Goal: Book appointment/travel/reservation

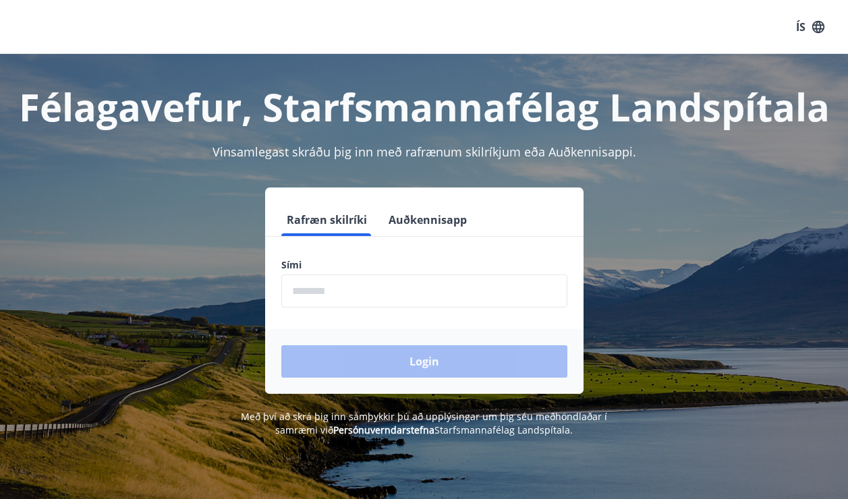
click at [359, 289] on input "phone" at bounding box center [424, 291] width 286 height 33
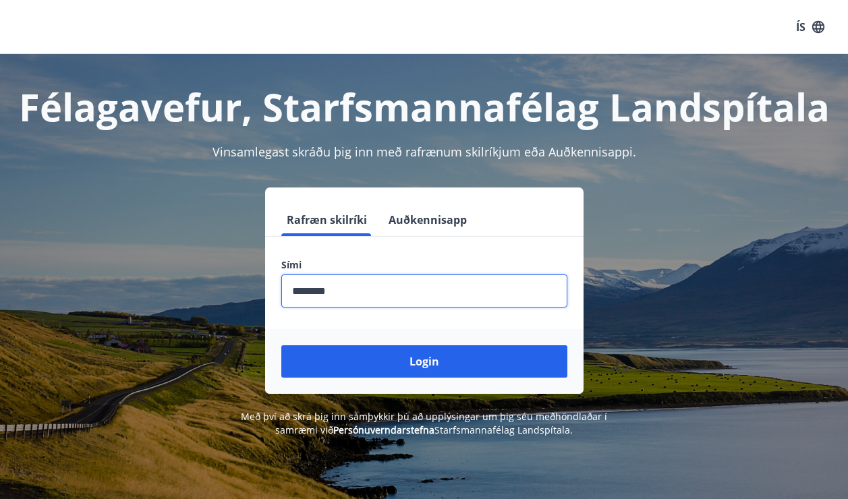
type input "********"
click at [281, 345] on button "Login" at bounding box center [424, 361] width 286 height 32
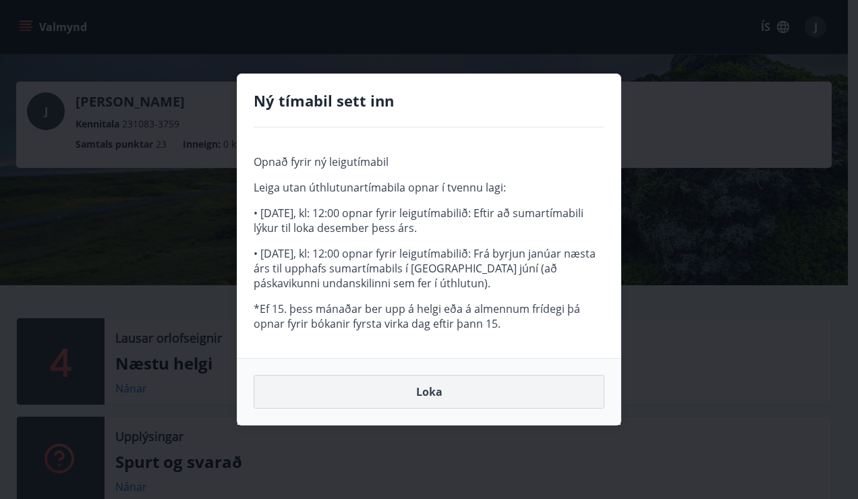
click at [445, 397] on button "Loka" at bounding box center [429, 392] width 351 height 34
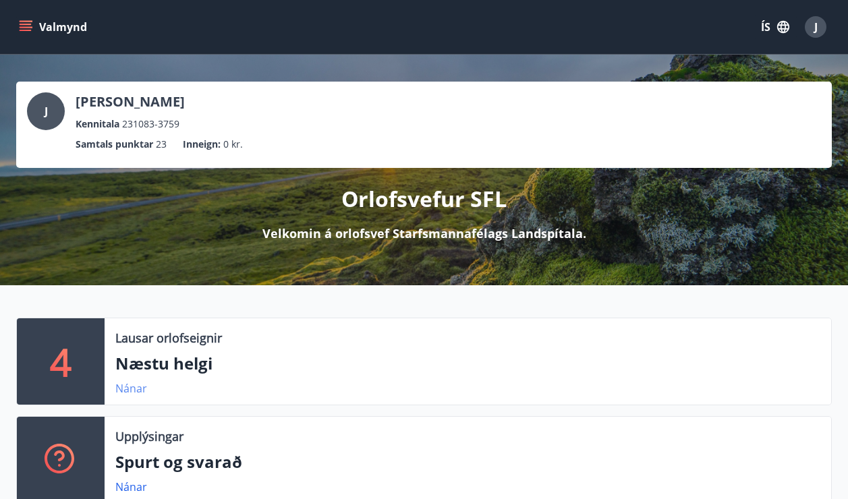
click at [136, 389] on link "Nánar" at bounding box center [131, 388] width 32 height 15
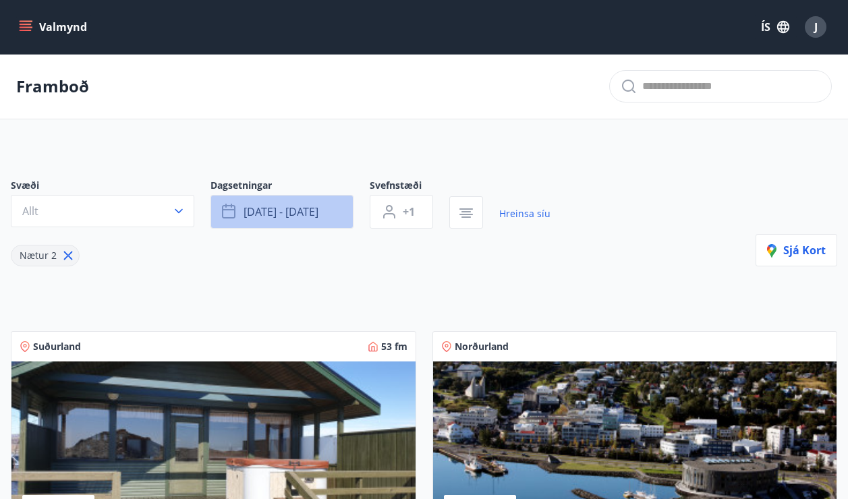
click at [270, 207] on span "okt 10 - okt 13" at bounding box center [280, 211] width 75 height 15
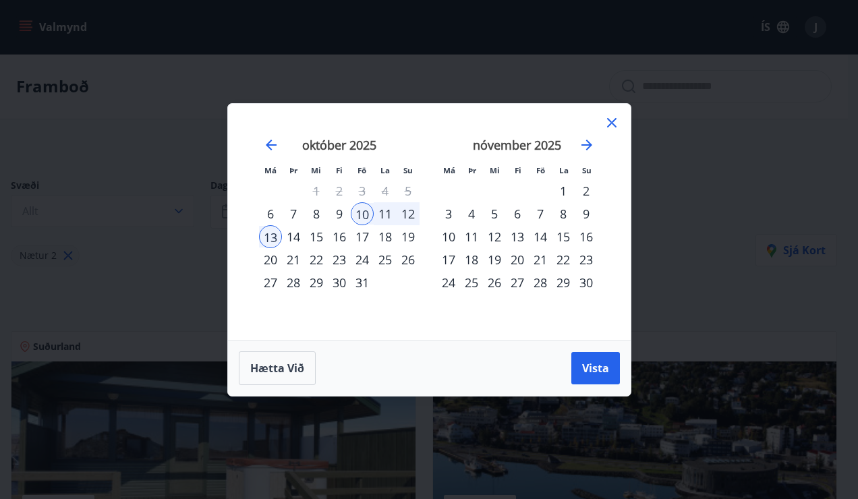
click at [363, 262] on div "24" at bounding box center [362, 259] width 23 height 23
click at [410, 262] on div "26" at bounding box center [408, 259] width 23 height 23
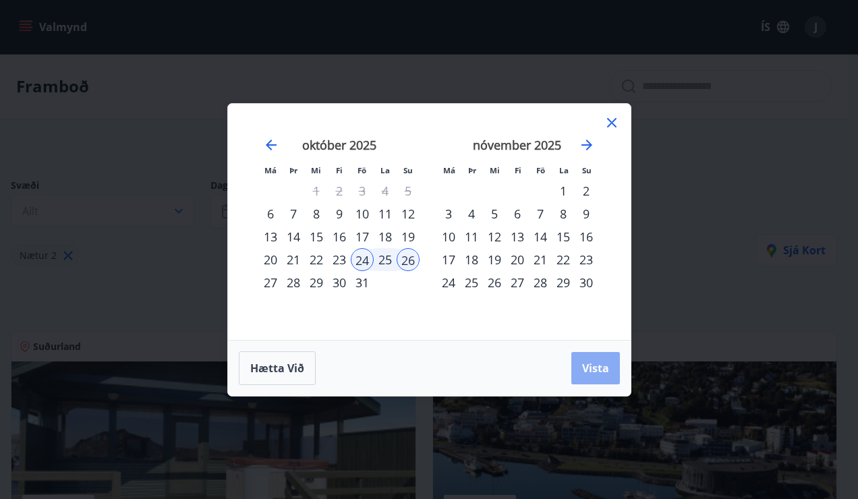
click at [596, 365] on span "Vista" at bounding box center [595, 368] width 27 height 15
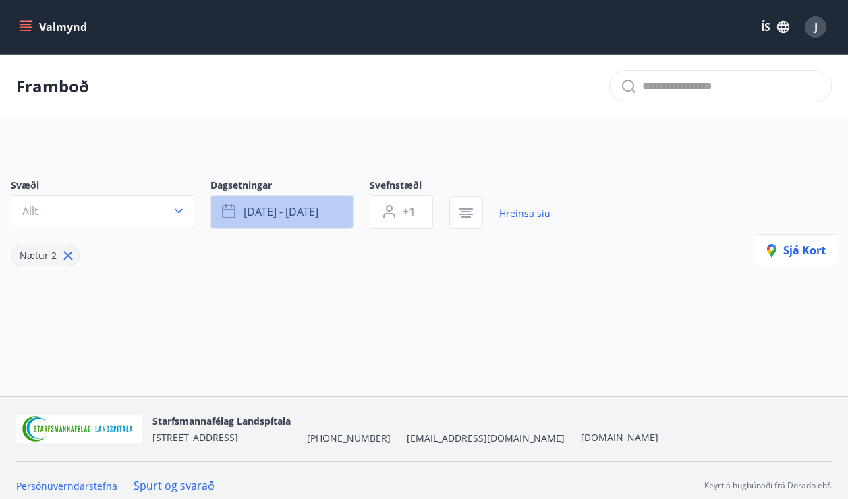
click at [347, 219] on button "okt 24 - okt 26" at bounding box center [281, 212] width 143 height 34
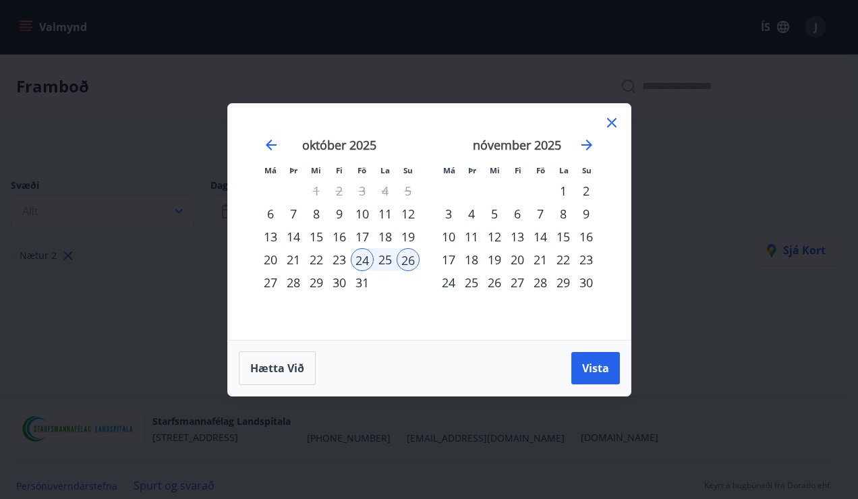
click at [363, 275] on div "31" at bounding box center [362, 282] width 23 height 23
click at [587, 193] on div "2" at bounding box center [586, 190] width 23 height 23
click at [609, 378] on button "Vista" at bounding box center [595, 368] width 49 height 32
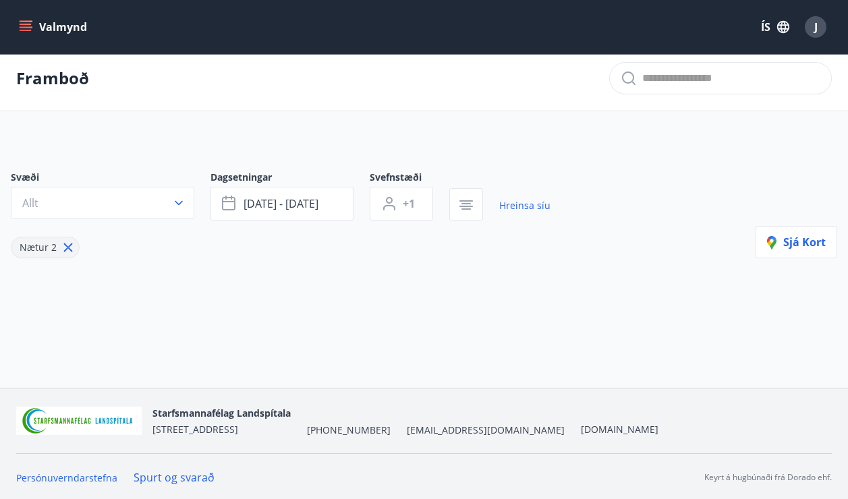
scroll to position [10, 0]
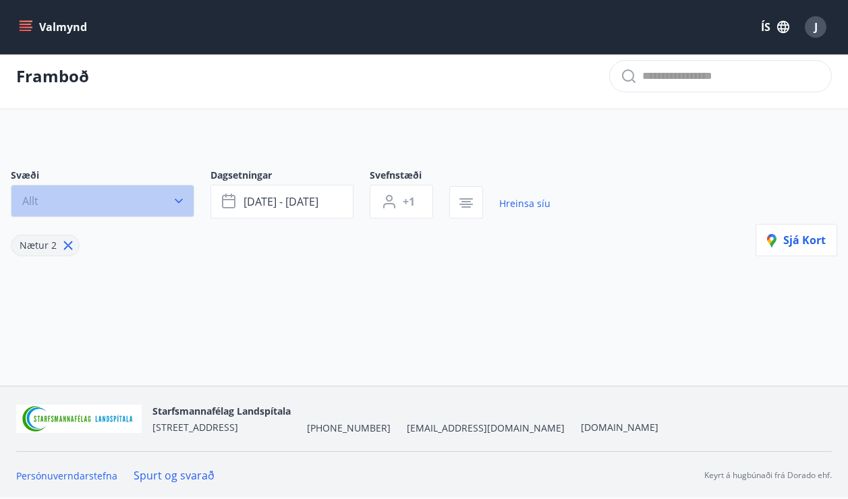
click at [183, 202] on icon "button" at bounding box center [178, 200] width 13 height 13
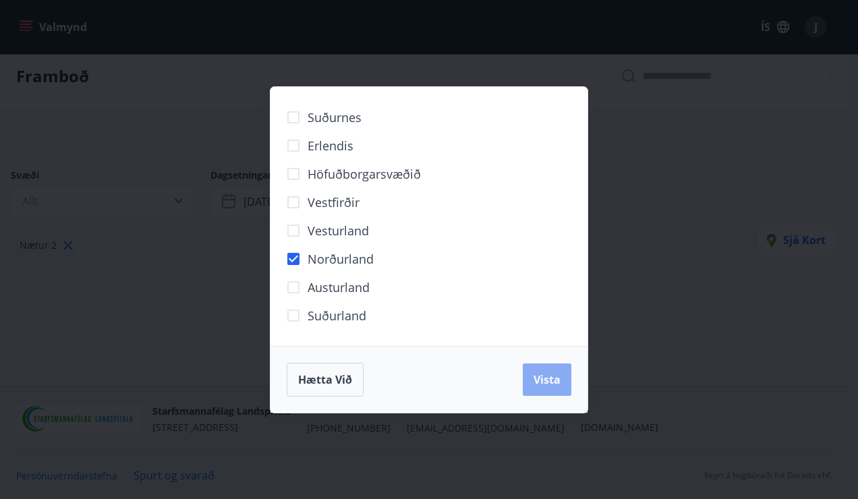
click at [534, 374] on button "Vista" at bounding box center [547, 380] width 49 height 32
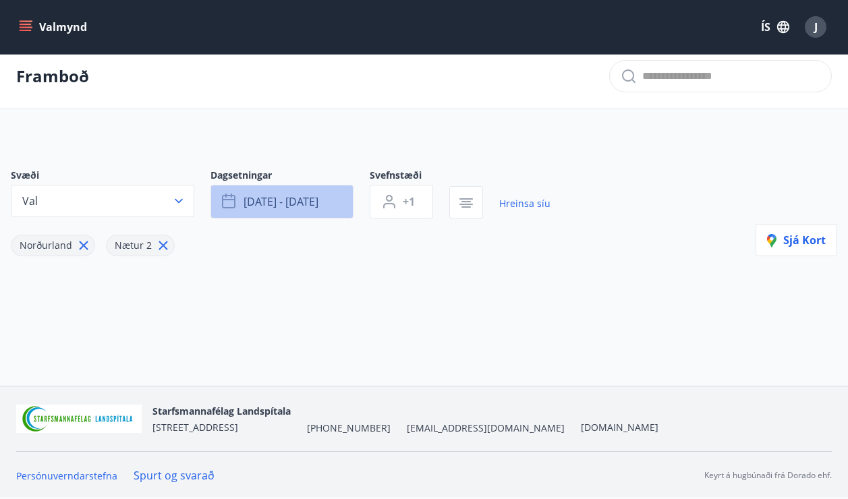
click at [331, 208] on button "okt 31 - nóv 02" at bounding box center [281, 202] width 143 height 34
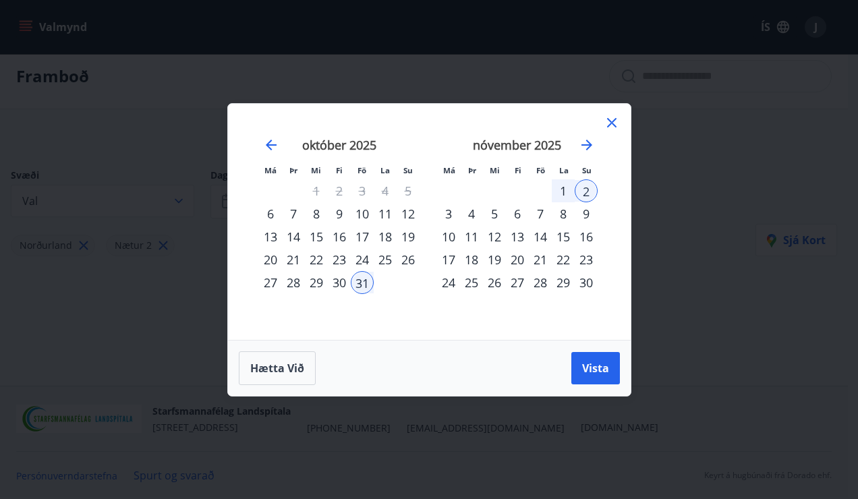
click at [616, 124] on icon at bounding box center [612, 123] width 16 height 16
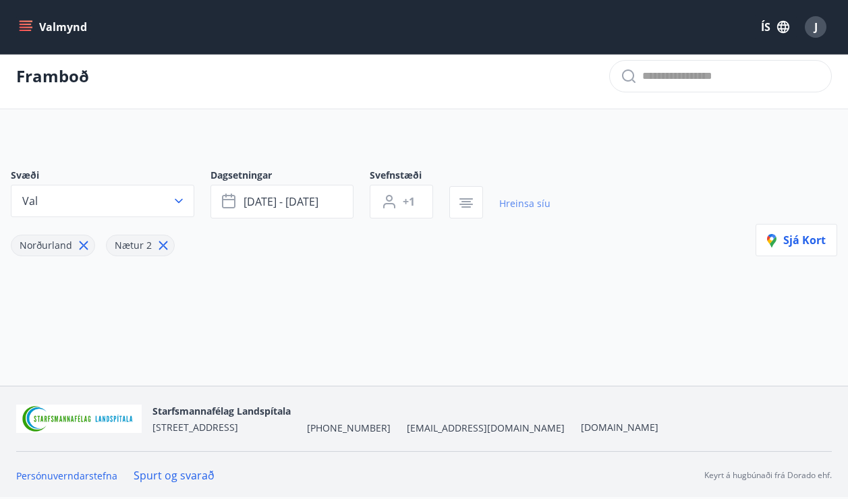
click at [523, 208] on link "Hreinsa síu" at bounding box center [524, 204] width 51 height 30
type input "*"
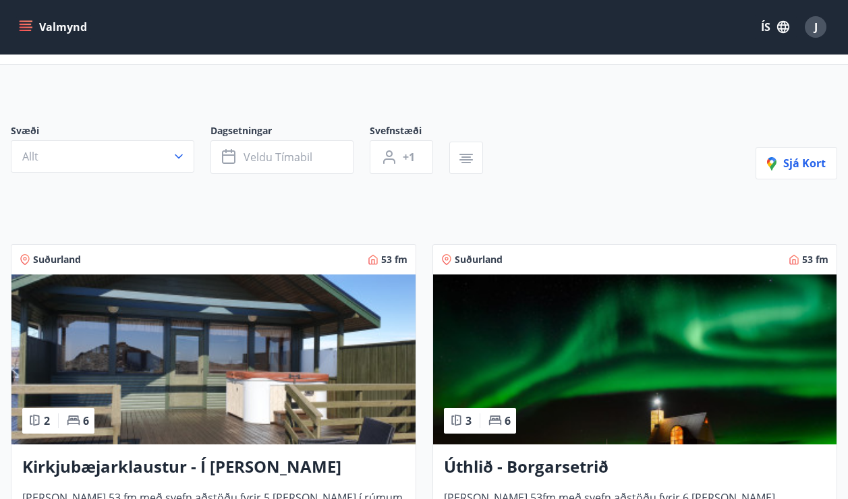
scroll to position [78, 0]
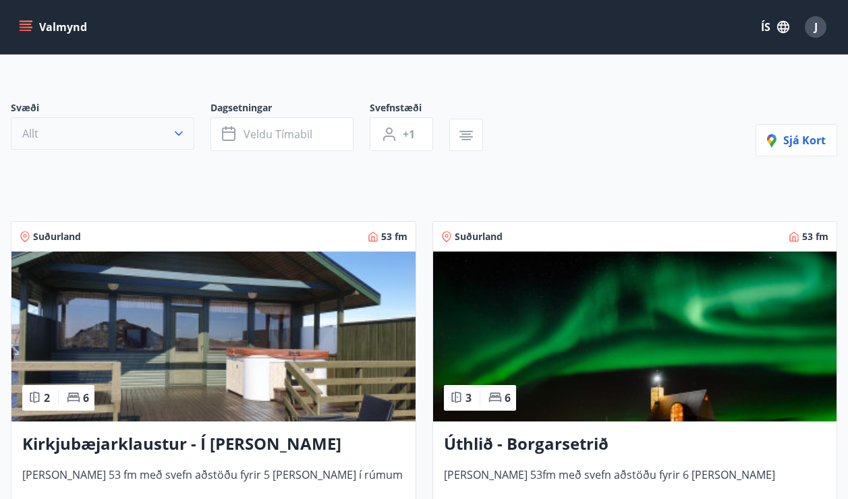
click at [175, 137] on icon "button" at bounding box center [178, 133] width 13 height 13
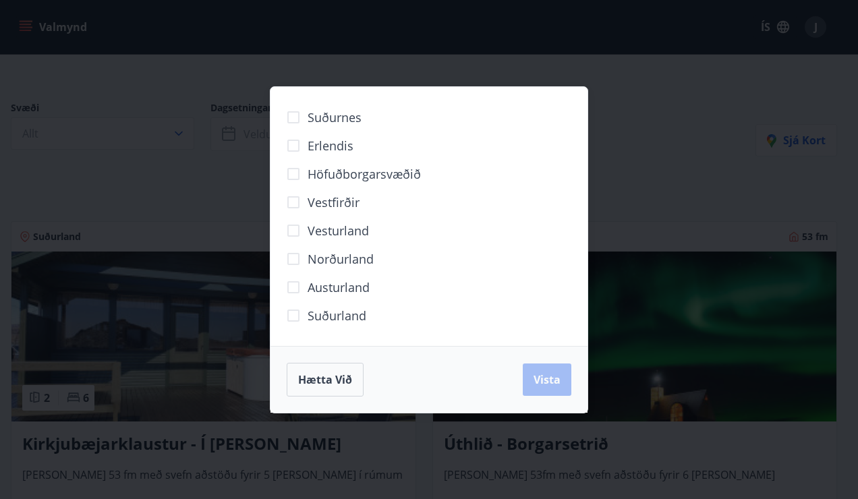
click at [349, 254] on span "Norðurland" at bounding box center [341, 259] width 66 height 18
click at [550, 388] on button "Vista" at bounding box center [547, 380] width 49 height 32
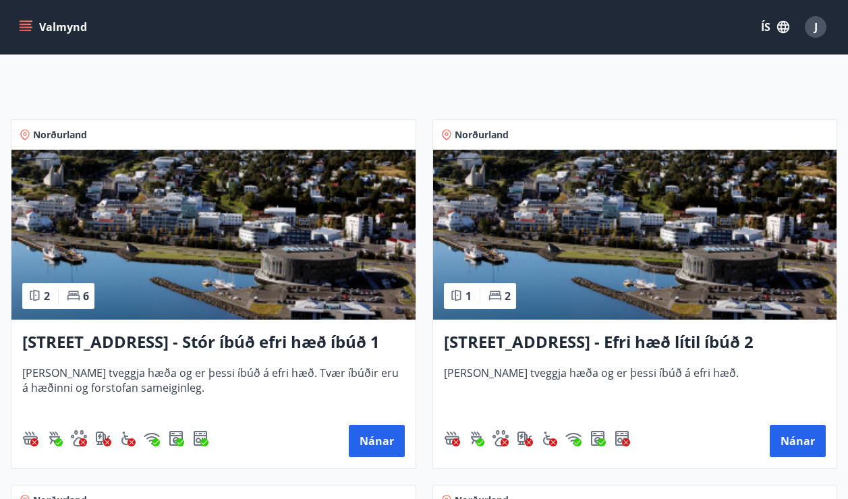
scroll to position [280, 0]
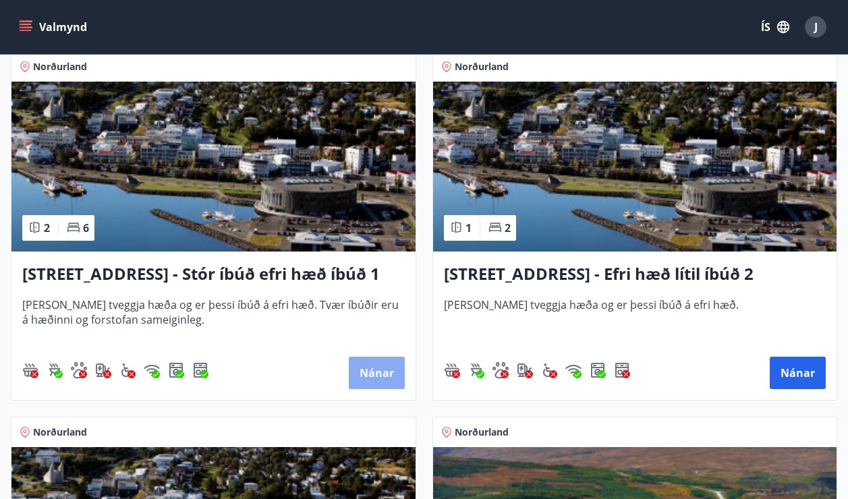
click at [368, 368] on button "Nánar" at bounding box center [377, 373] width 56 height 32
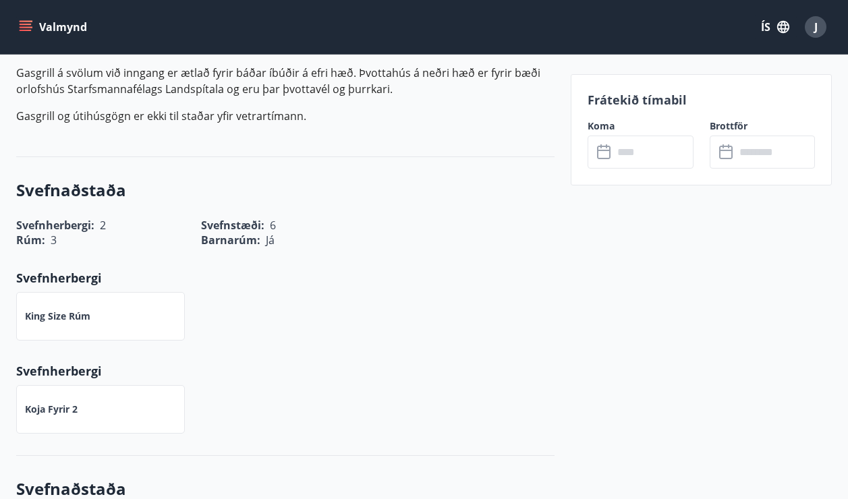
scroll to position [809, 0]
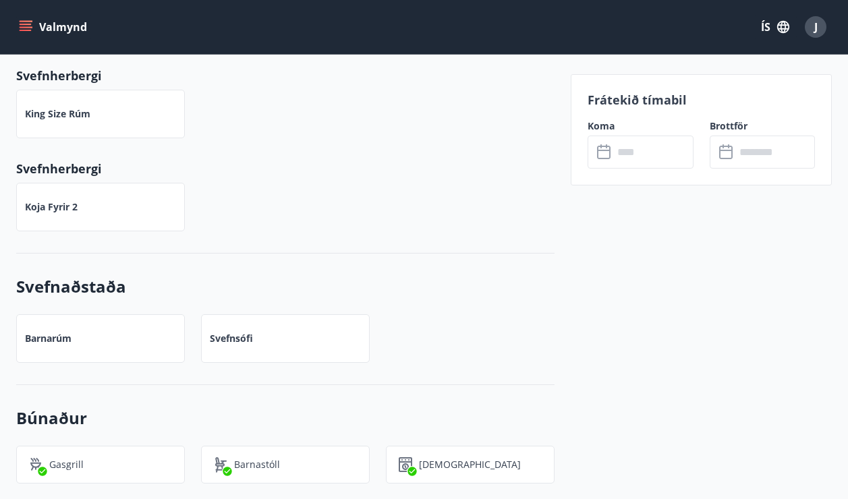
click at [652, 142] on input "text" at bounding box center [653, 152] width 80 height 33
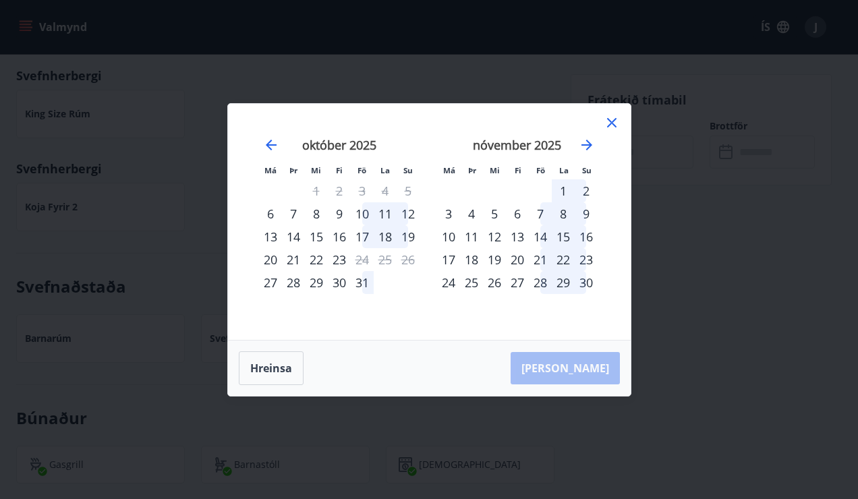
click at [363, 281] on div "31" at bounding box center [362, 282] width 23 height 23
click at [587, 191] on div "2" at bounding box center [586, 190] width 23 height 23
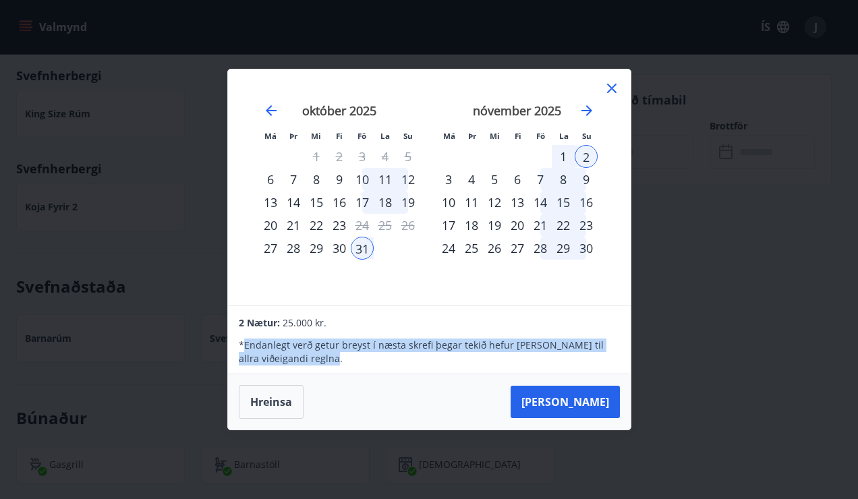
drag, startPoint x: 242, startPoint y: 339, endPoint x: 320, endPoint y: 354, distance: 79.8
click at [320, 354] on p "* Endanlegt verð getur breyst í næsta skrefi þegar tekið hefur verið tillit til…" at bounding box center [429, 352] width 380 height 27
click at [312, 366] on div at bounding box center [312, 366] width 0 height 0
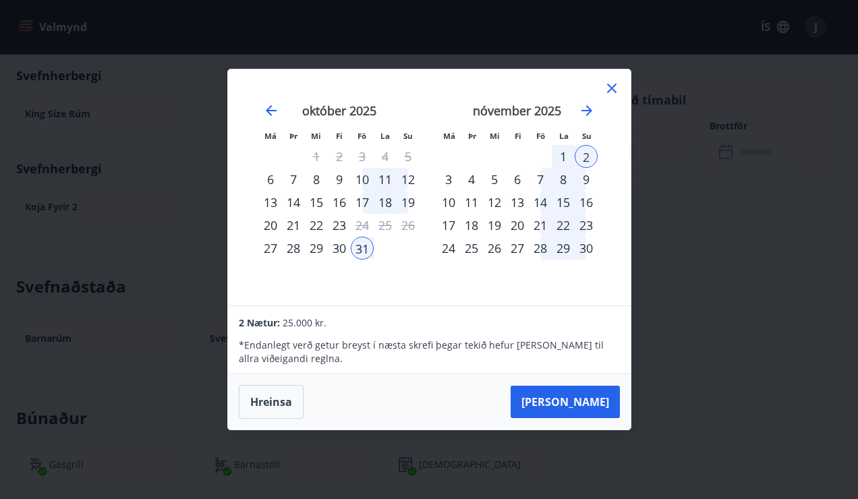
click at [397, 394] on div "Hreinsa Taka Frá" at bounding box center [429, 401] width 403 height 55
click at [615, 82] on icon at bounding box center [612, 88] width 16 height 16
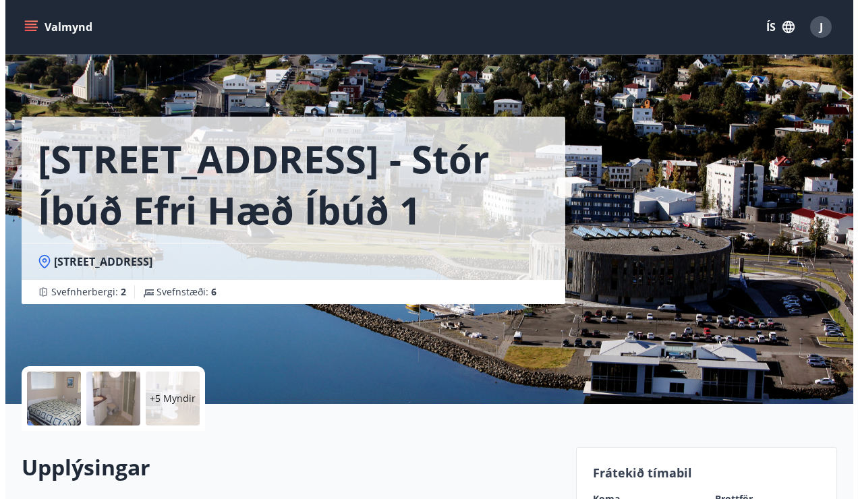
scroll to position [0, 0]
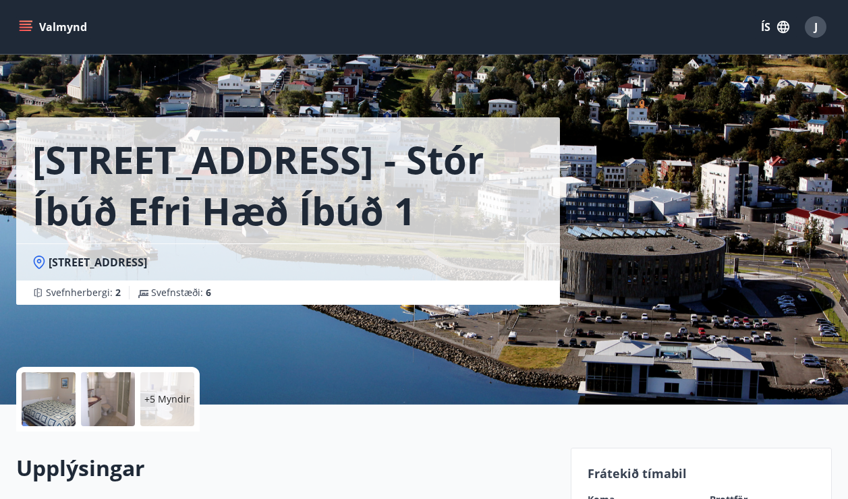
click at [53, 404] on div at bounding box center [49, 399] width 54 height 54
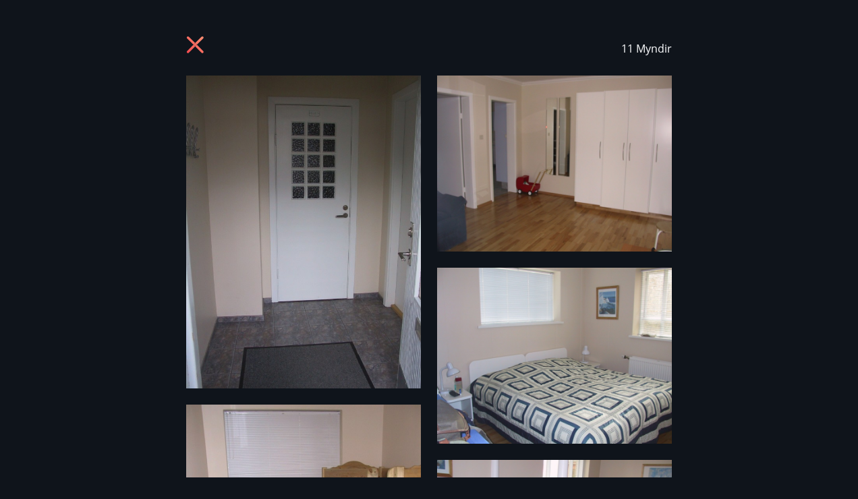
click at [188, 38] on icon at bounding box center [195, 44] width 17 height 17
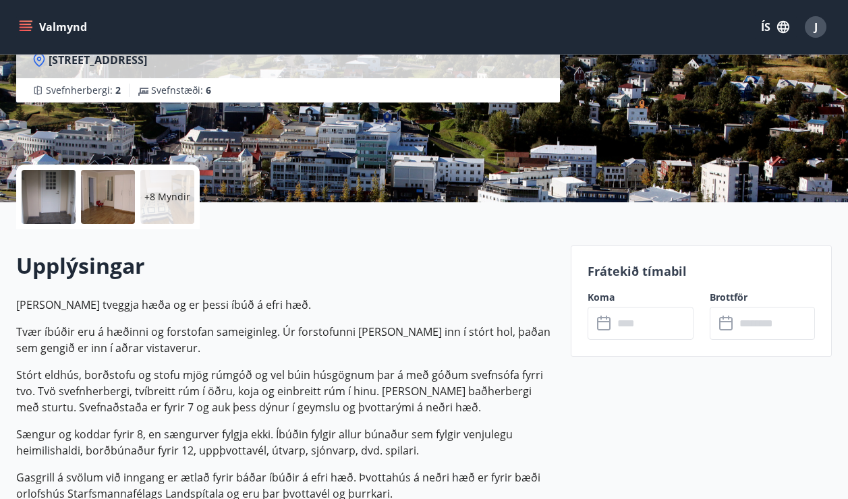
scroll to position [67, 0]
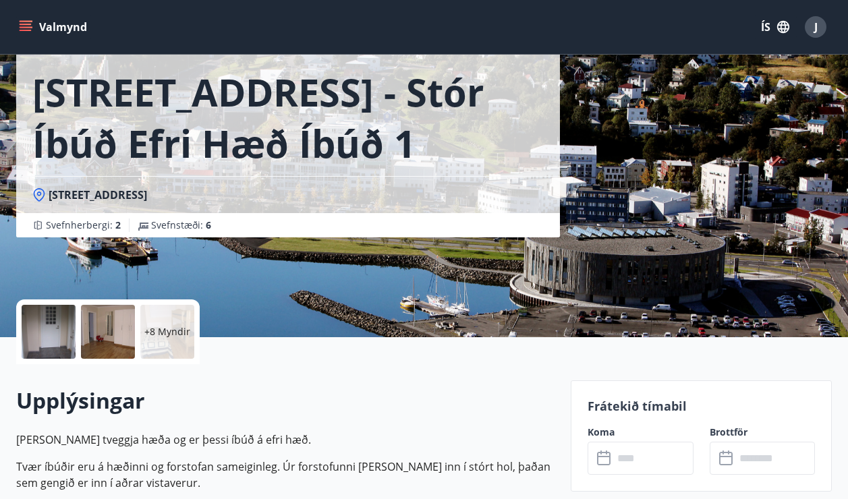
drag, startPoint x: 161, startPoint y: 194, endPoint x: 45, endPoint y: 197, distance: 116.0
click at [45, 197] on div "Hrafnagilsstræti 23" at bounding box center [287, 195] width 511 height 15
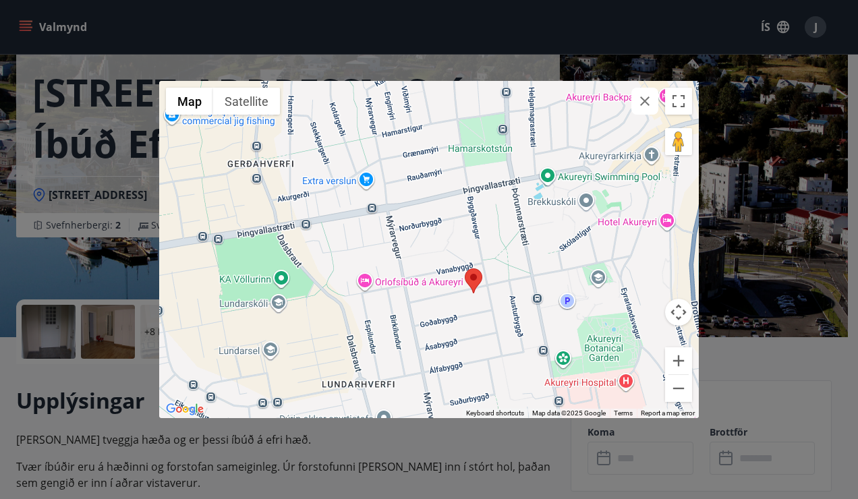
drag, startPoint x: 550, startPoint y: 279, endPoint x: 519, endPoint y: 323, distance: 54.3
click at [519, 323] on div at bounding box center [429, 249] width 540 height 337
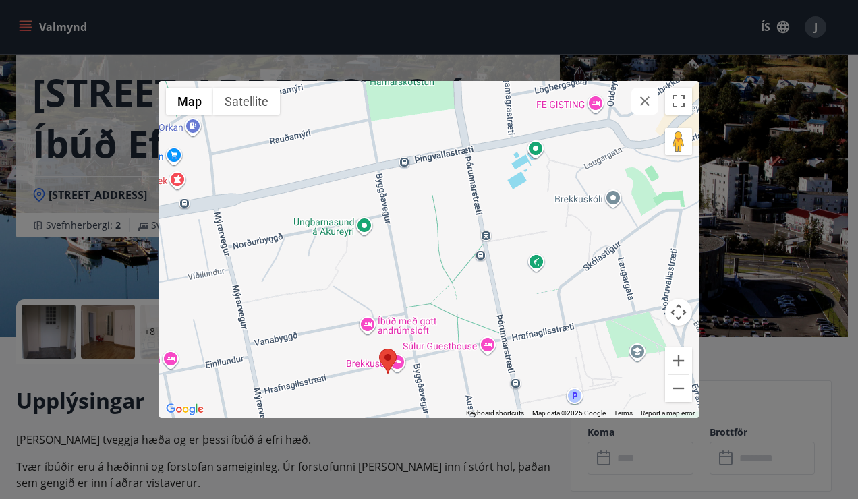
drag, startPoint x: 452, startPoint y: 266, endPoint x: 430, endPoint y: 368, distance: 103.5
click at [430, 368] on div at bounding box center [429, 249] width 540 height 337
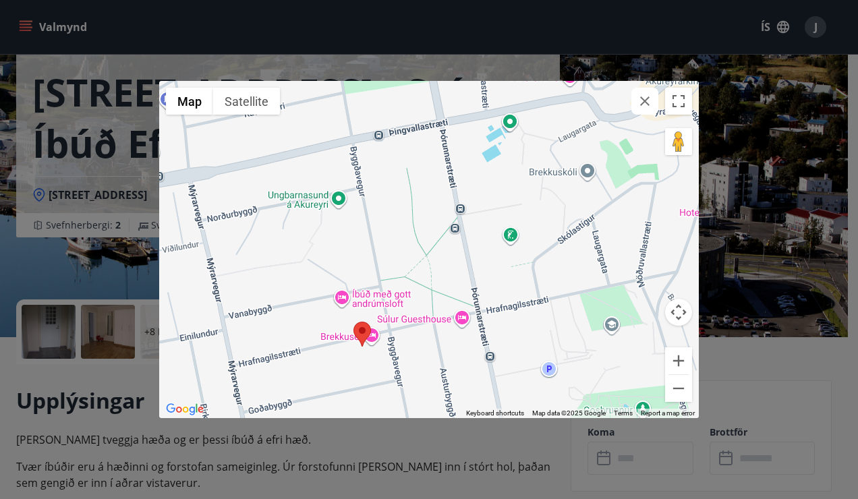
drag, startPoint x: 538, startPoint y: 220, endPoint x: 516, endPoint y: 184, distance: 42.1
click at [516, 184] on div at bounding box center [429, 249] width 540 height 337
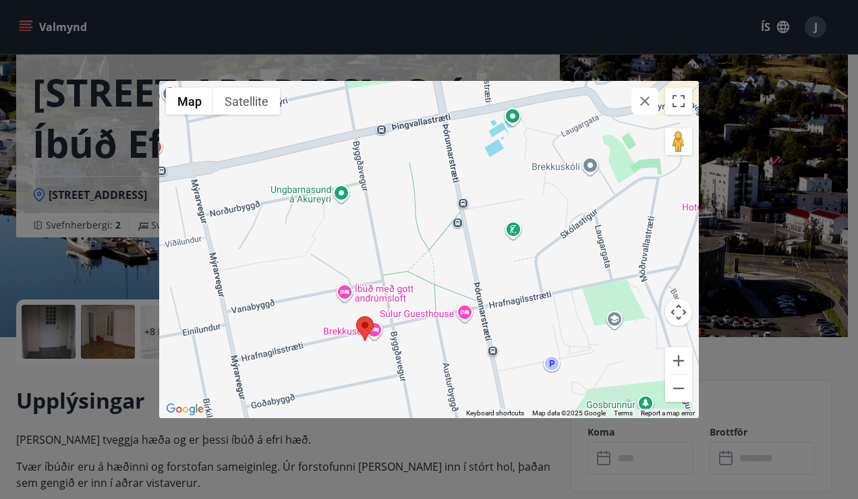
click at [648, 104] on icon "button" at bounding box center [644, 100] width 9 height 9
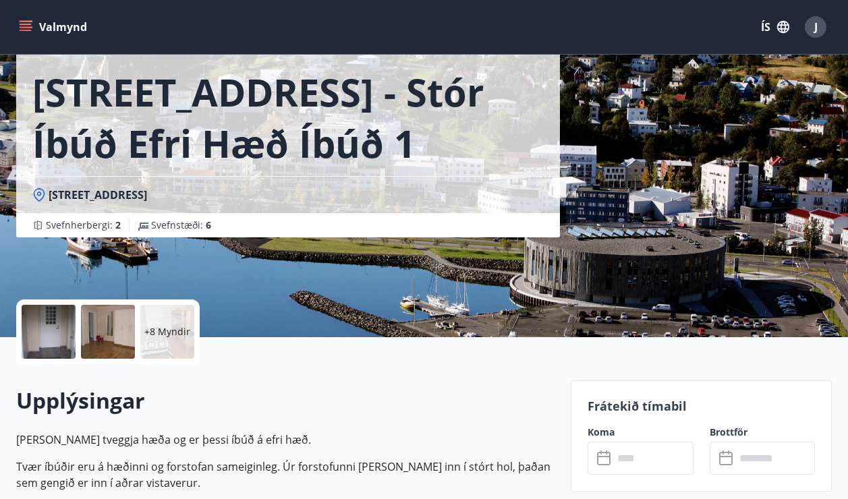
click at [481, 393] on h2 "Upplýsingar" at bounding box center [285, 401] width 538 height 30
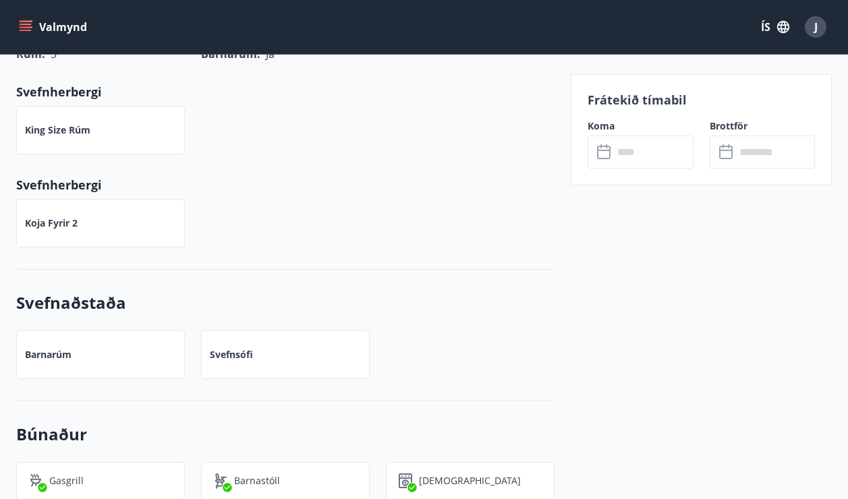
scroll to position [693, 0]
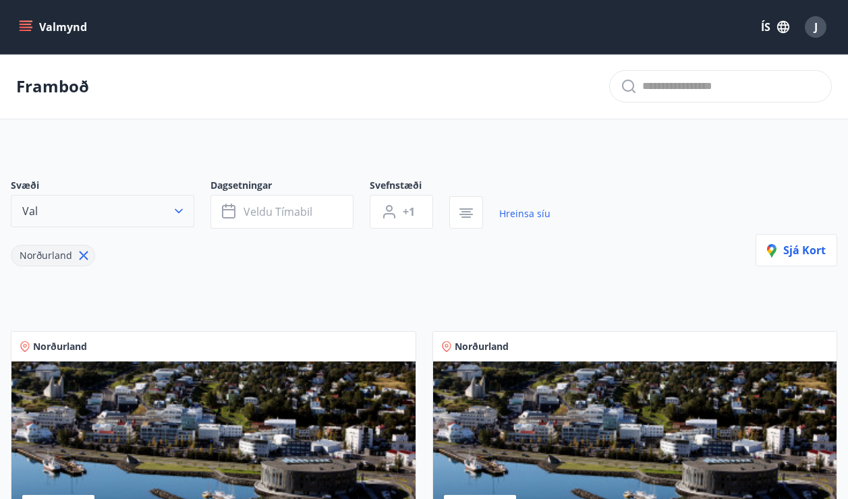
click at [188, 202] on button "Val" at bounding box center [102, 211] width 183 height 32
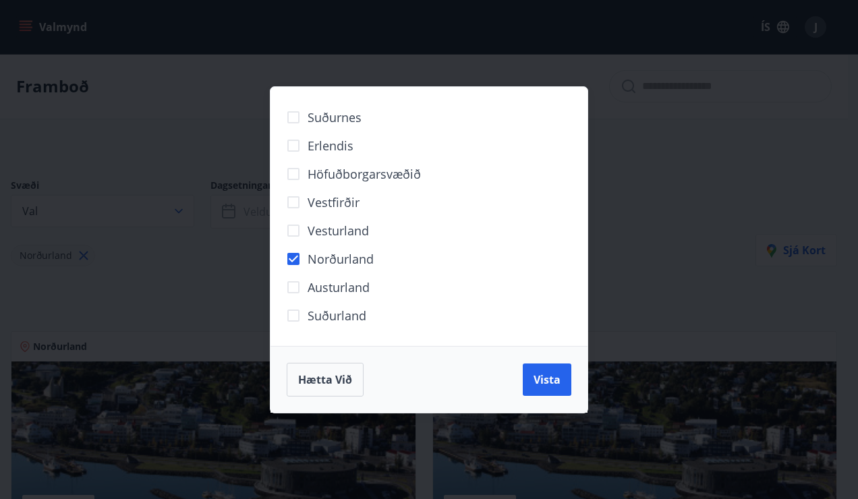
click at [184, 124] on div "Suðurnes Erlendis Höfuðborgarsvæðið Vestfirðir Vesturland Norðurland Austurland…" at bounding box center [429, 249] width 858 height 499
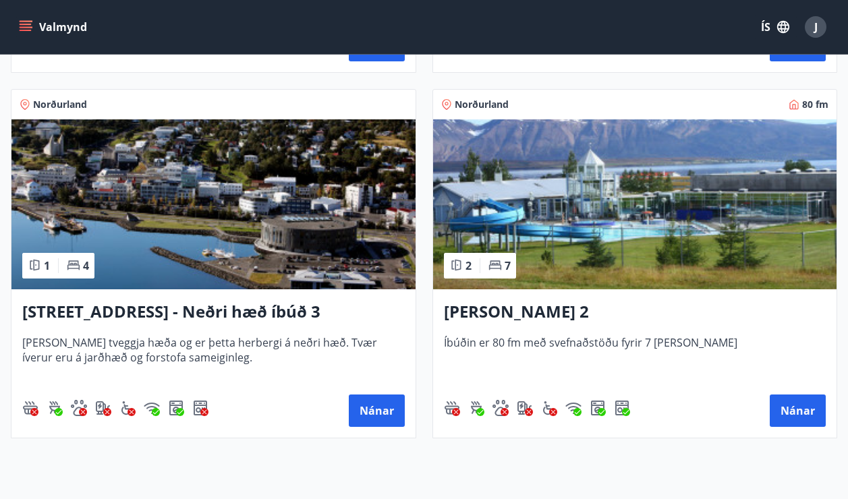
scroll to position [1349, 0]
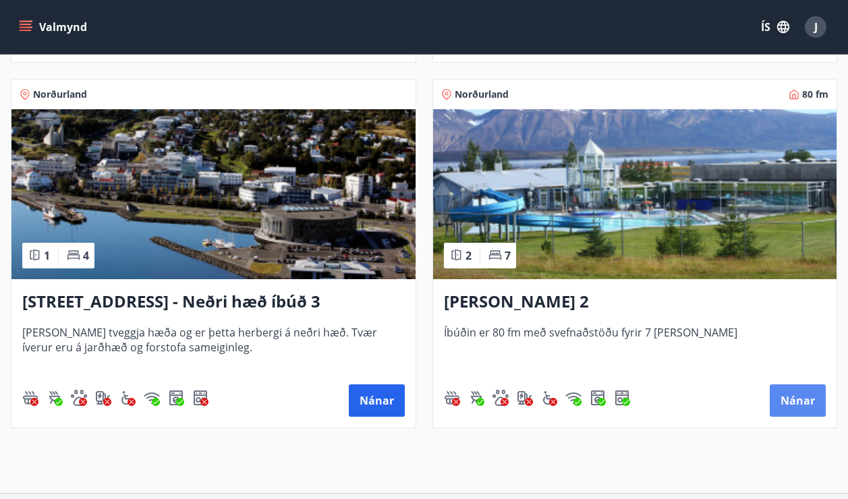
click at [802, 395] on button "Nánar" at bounding box center [798, 400] width 56 height 32
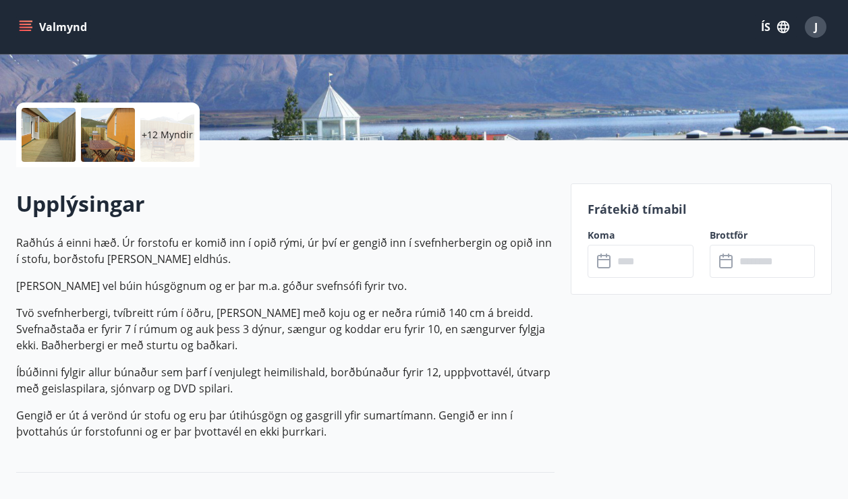
scroll to position [270, 0]
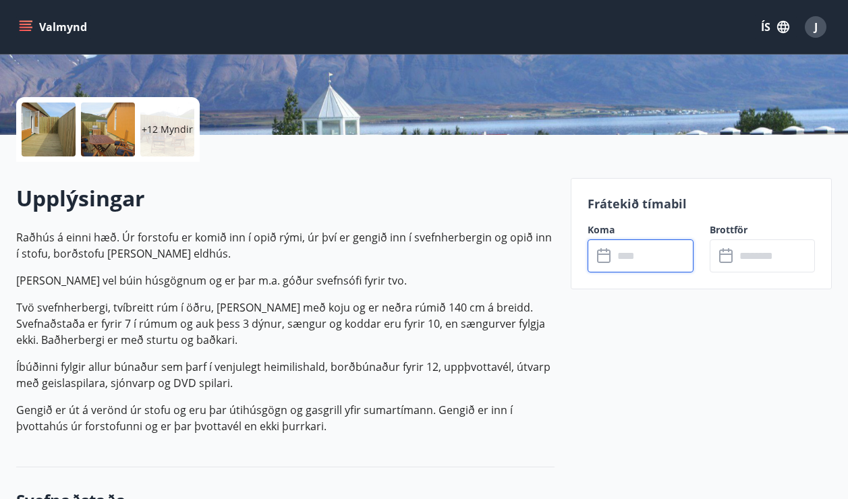
click at [645, 270] on input "text" at bounding box center [653, 255] width 80 height 33
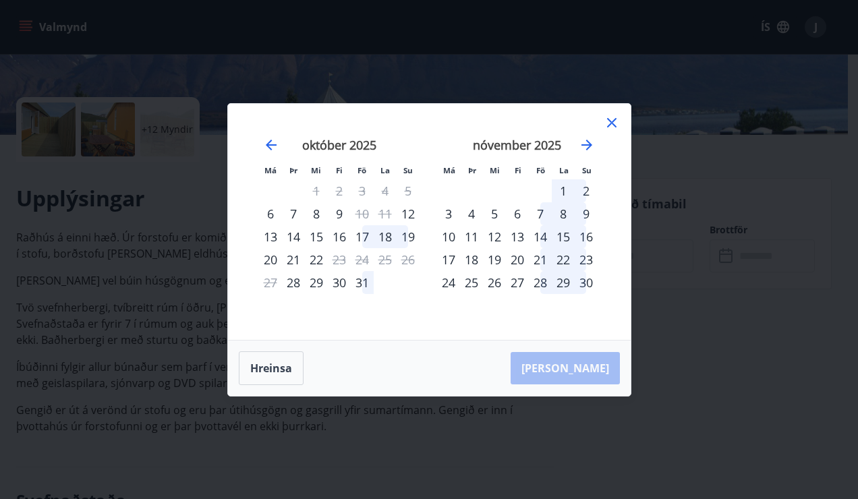
click at [357, 280] on div "31" at bounding box center [362, 282] width 23 height 23
click at [581, 187] on div "2" at bounding box center [586, 190] width 23 height 23
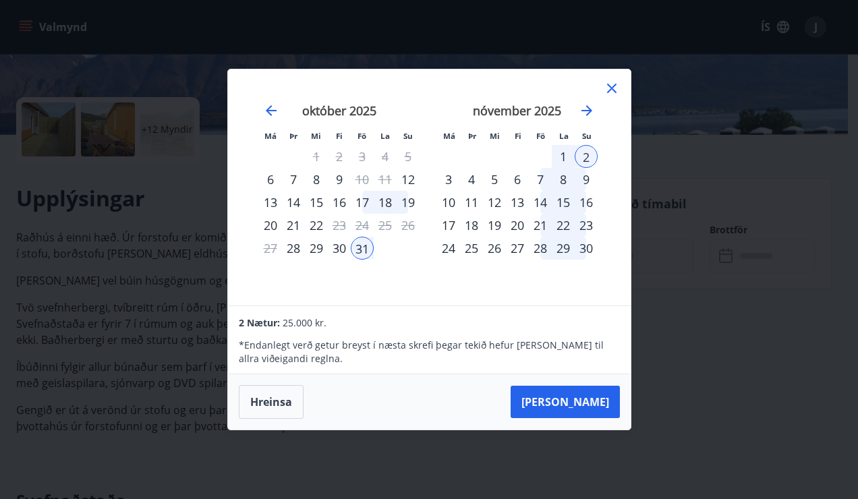
click at [618, 86] on icon at bounding box center [612, 88] width 16 height 16
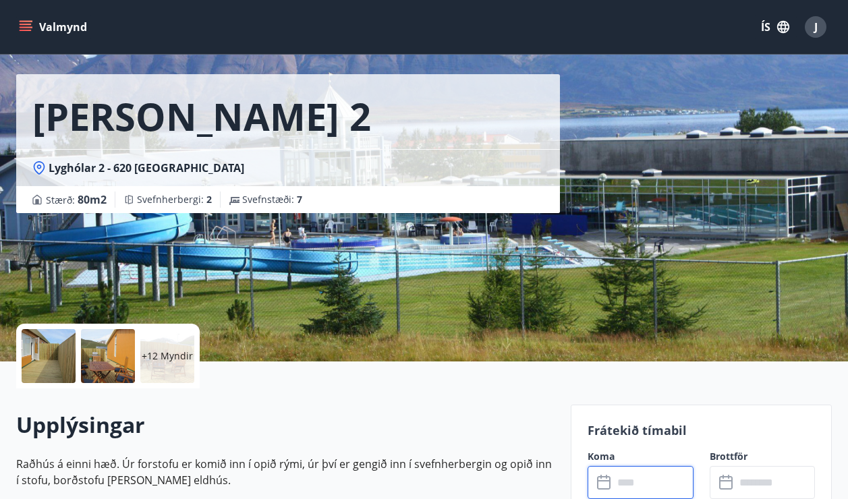
scroll to position [0, 0]
